Goal: Task Accomplishment & Management: Manage account settings

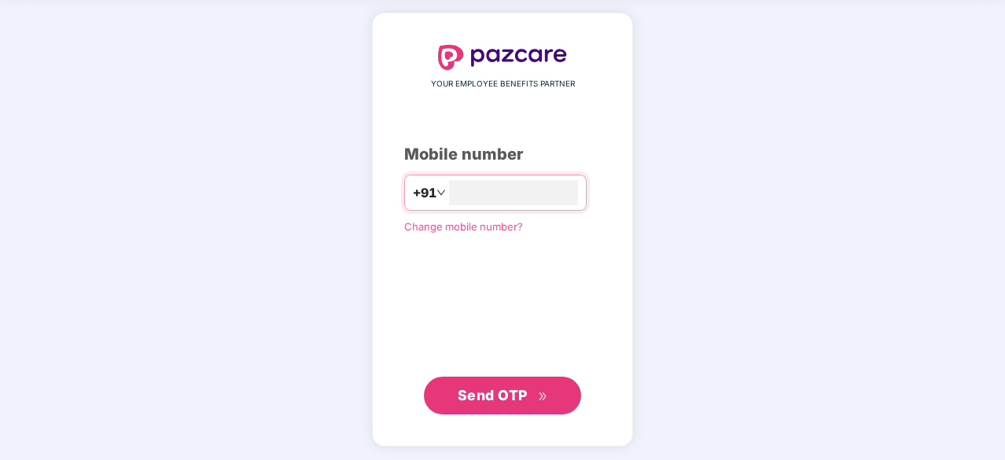
type input "**********"
click at [504, 408] on button "Send OTP" at bounding box center [502, 395] width 157 height 38
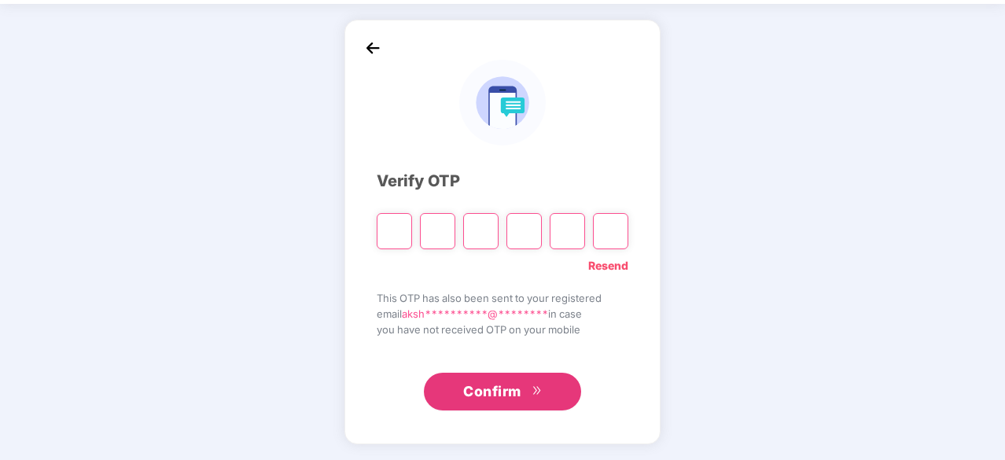
scroll to position [52, 0]
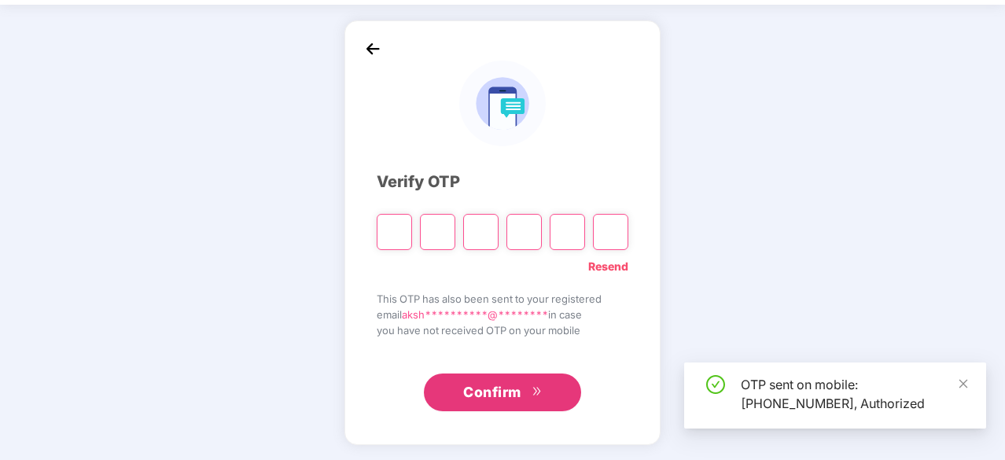
type input "*"
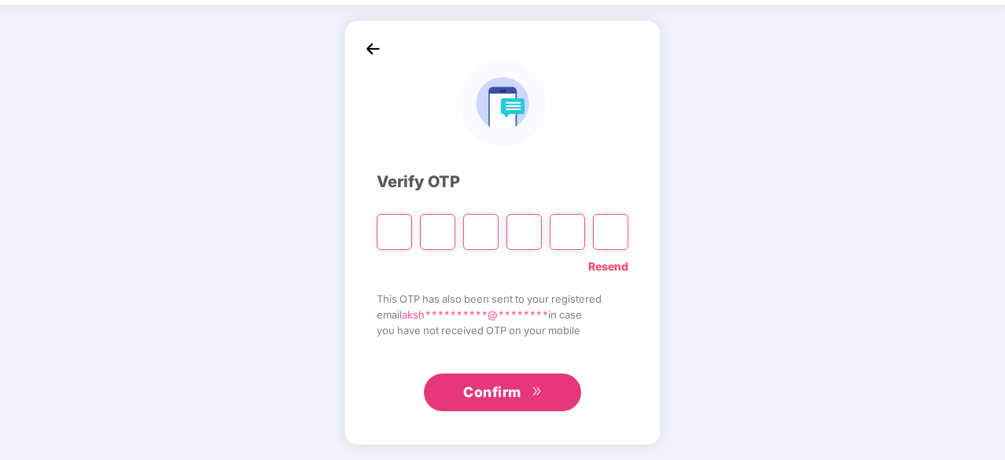
type input "*"
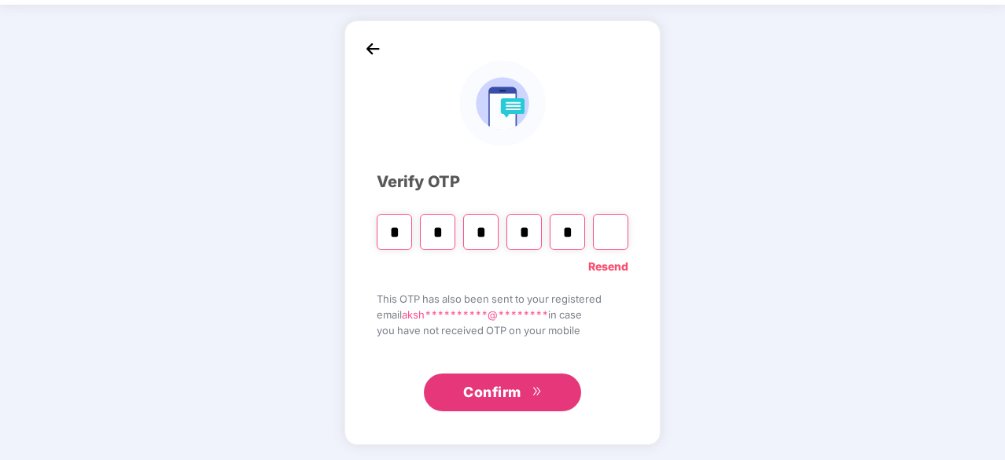
type input "*"
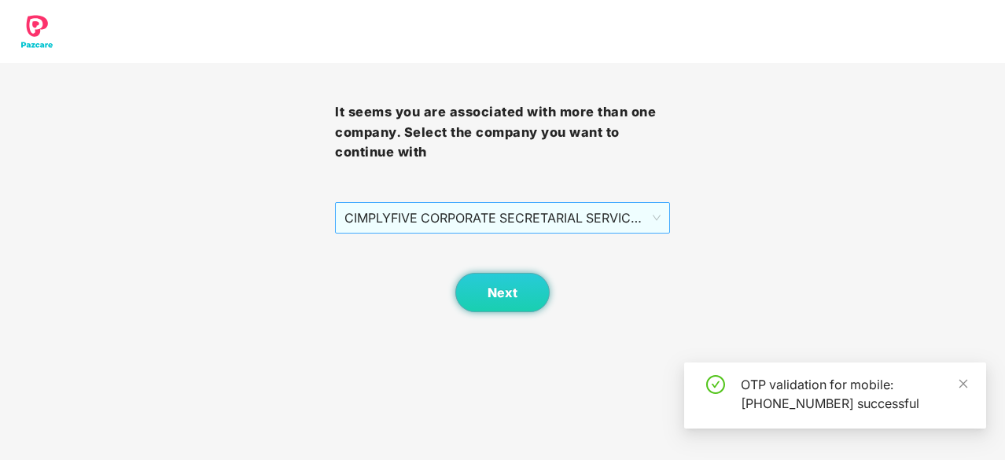
click at [446, 212] on span "CIMPLYFIVE CORPORATE SECRETARIAL SERVICES PRIVATE - DUMMY - ADMIN" at bounding box center [503, 218] width 316 height 30
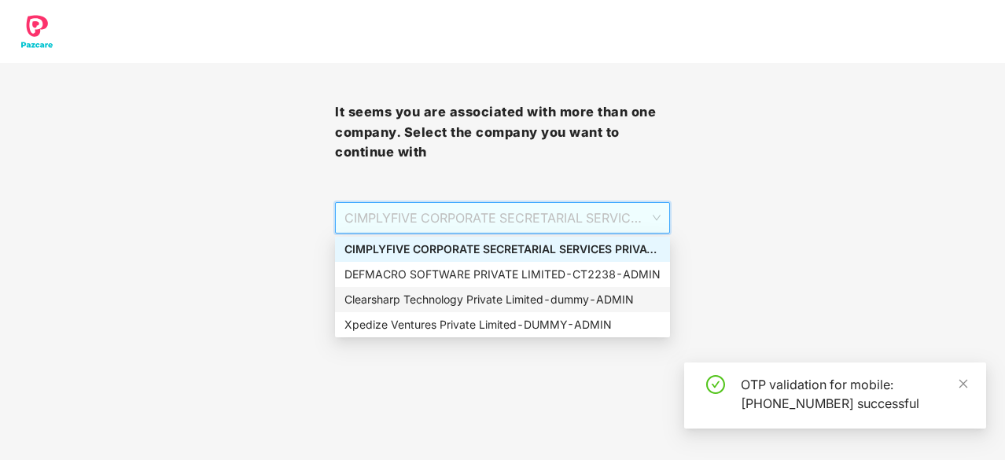
click at [417, 294] on div "Clearsharp Technology Private Limited - dummy - ADMIN" at bounding box center [503, 299] width 316 height 17
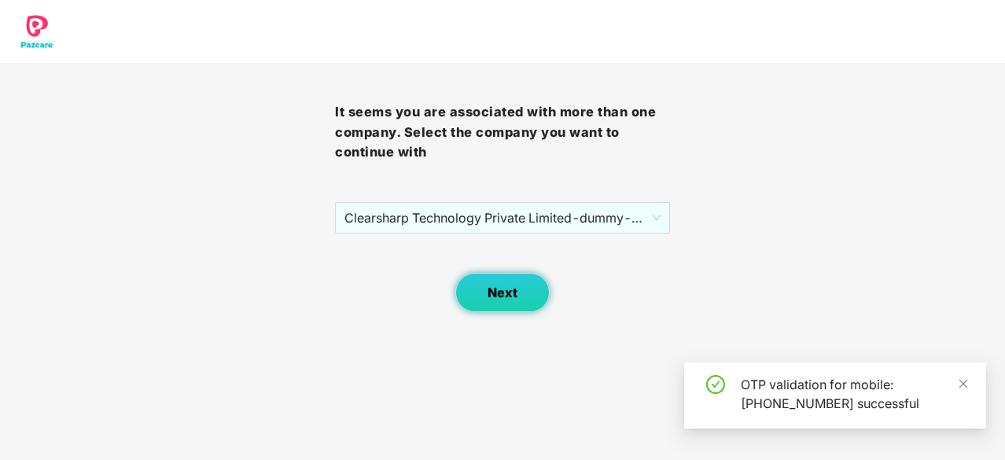
click at [504, 281] on button "Next" at bounding box center [503, 292] width 94 height 39
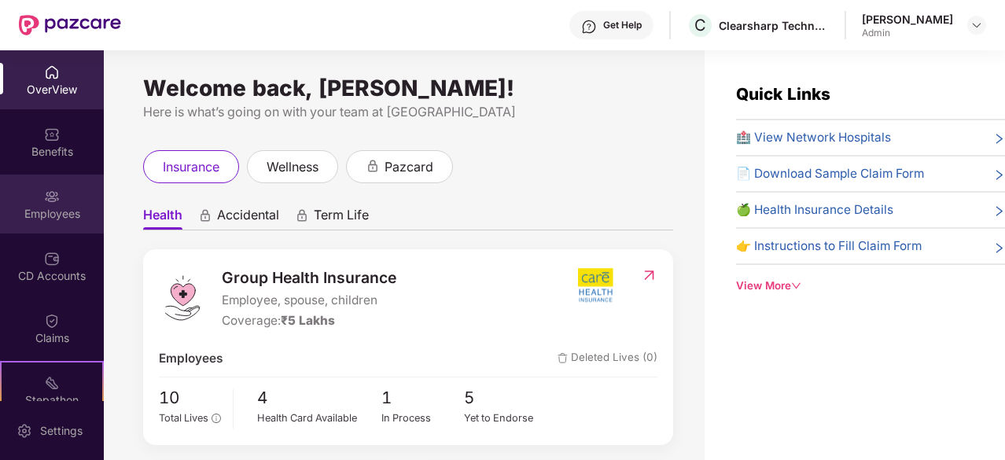
click at [46, 179] on div "Employees" at bounding box center [52, 204] width 104 height 59
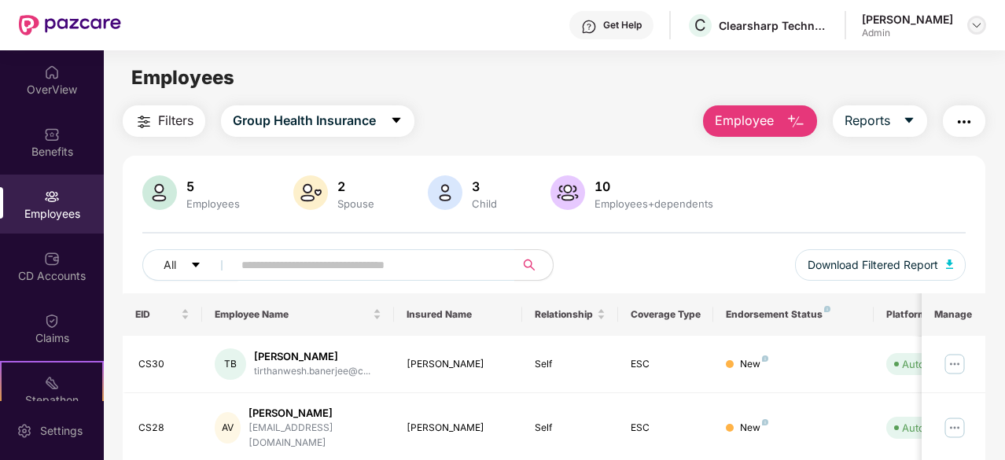
click at [971, 28] on img at bounding box center [977, 25] width 13 height 13
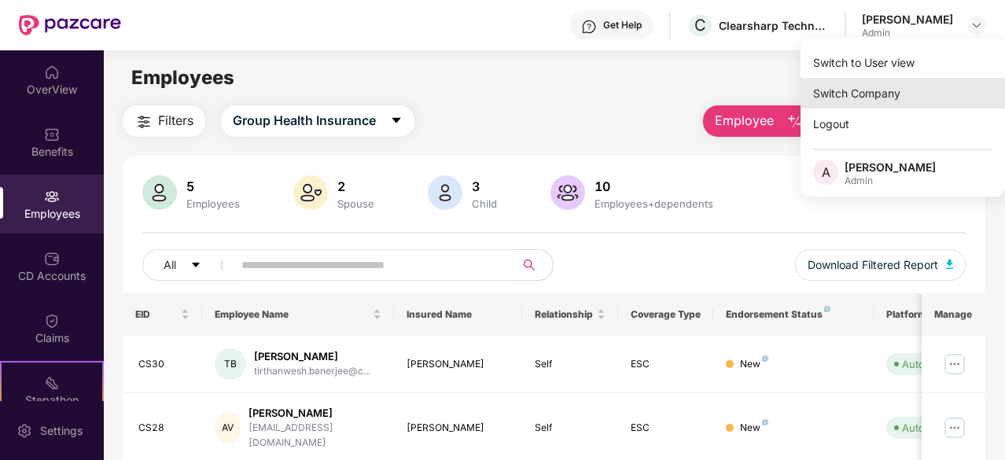
click at [872, 95] on div "Switch Company" at bounding box center [903, 93] width 205 height 31
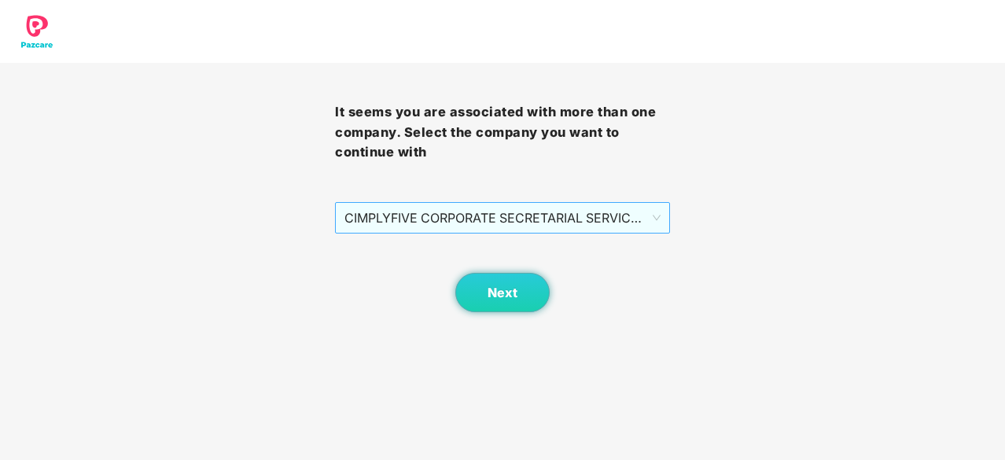
click at [504, 213] on span "CIMPLYFIVE CORPORATE SECRETARIAL SERVICES PRIVATE - DUMMY - ADMIN" at bounding box center [503, 218] width 316 height 30
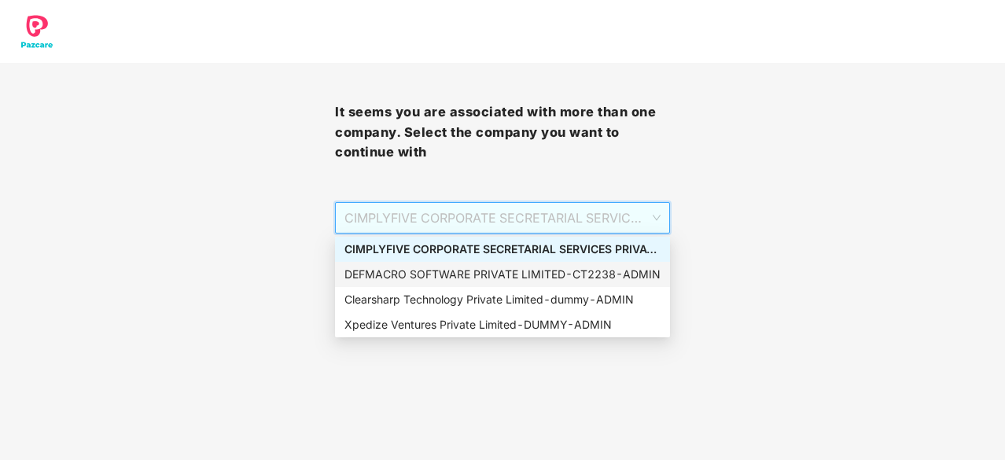
click at [434, 269] on div "DEFMACRO SOFTWARE PRIVATE LIMITED - CT2238 - ADMIN" at bounding box center [503, 274] width 316 height 17
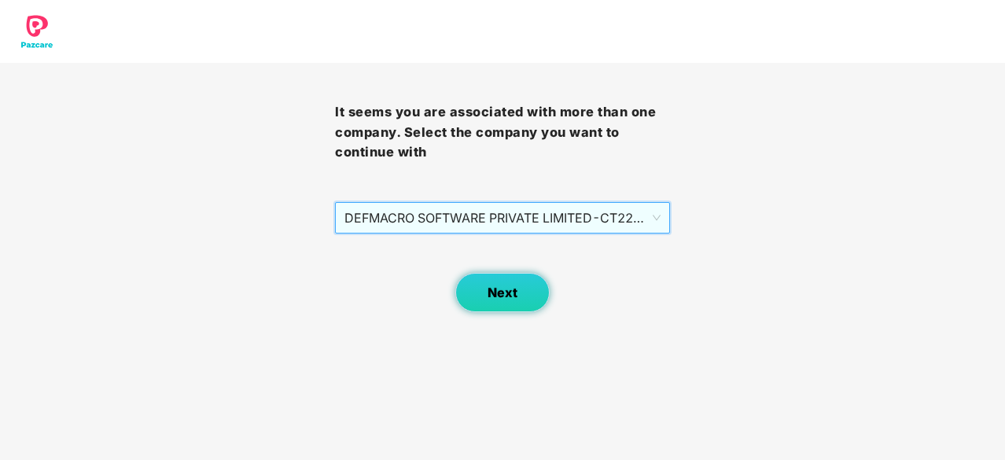
click at [517, 290] on button "Next" at bounding box center [503, 292] width 94 height 39
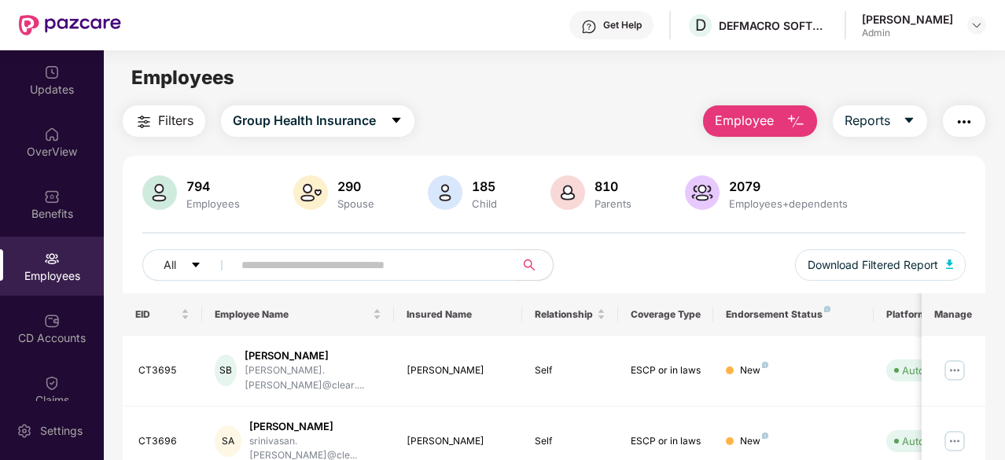
click at [304, 269] on input "text" at bounding box center [368, 265] width 253 height 24
paste input "*****"
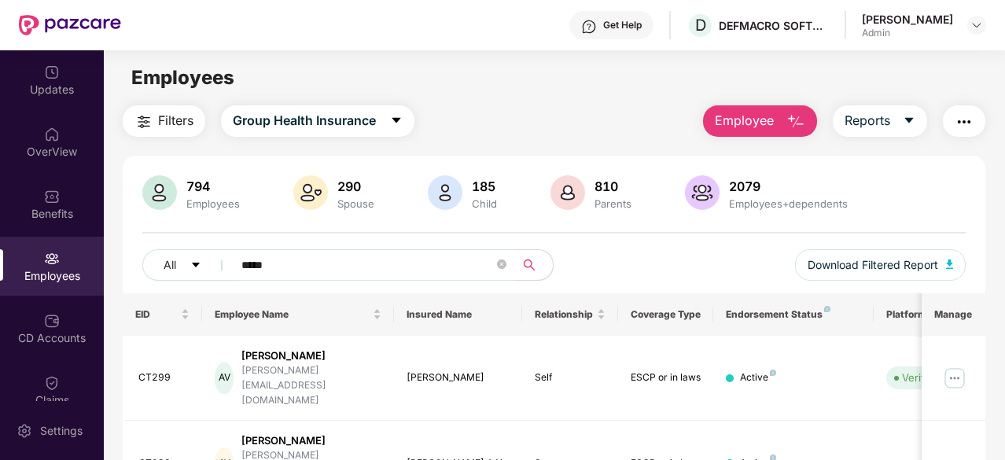
drag, startPoint x: 387, startPoint y: 264, endPoint x: 202, endPoint y: 245, distance: 185.8
click at [202, 245] on div "794 Employees 290 Spouse 185 Child 810 Parents 2079 Employees+dependents All **…" at bounding box center [554, 234] width 863 height 118
paste input "*"
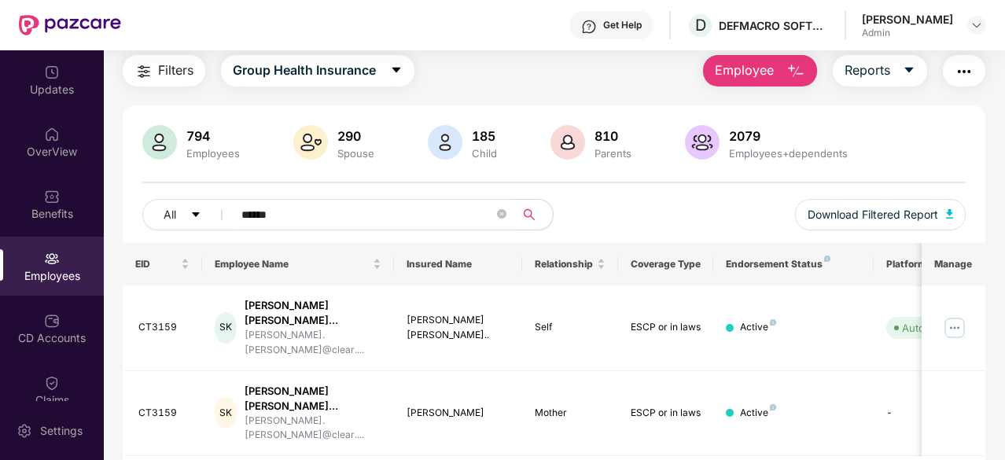
type input "******"
